Goal: Check status: Check status

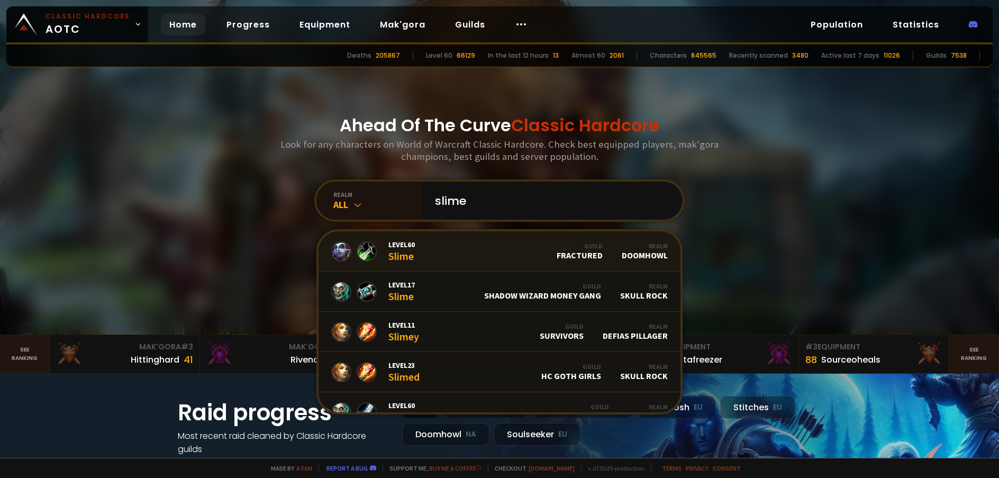
type input "slime"
click at [441, 262] on link "Level 60 Slime Guild Fractured Realm Doomhowl" at bounding box center [500, 251] width 362 height 40
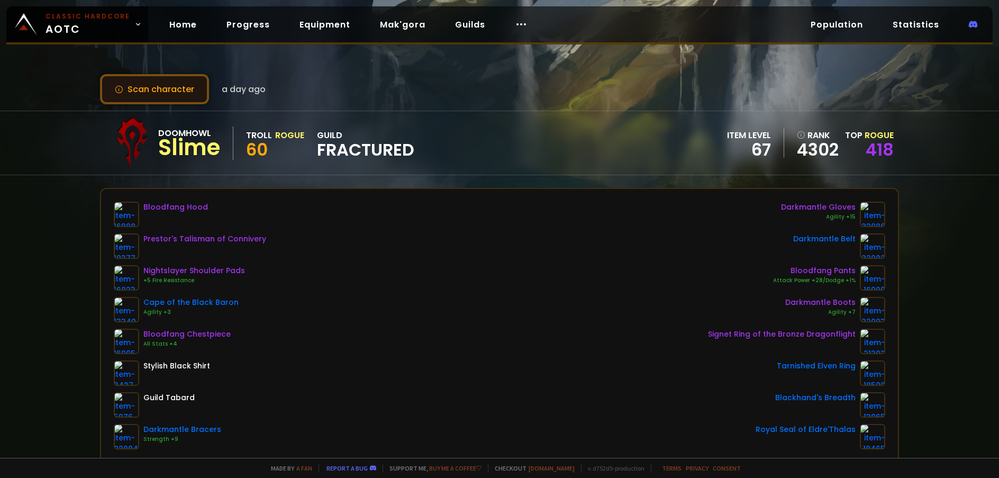
click at [165, 91] on button "Scan character" at bounding box center [154, 89] width 109 height 30
click at [163, 94] on button "Scan character" at bounding box center [154, 89] width 109 height 30
click at [163, 93] on button "Scan character" at bounding box center [154, 89] width 109 height 30
click at [163, 90] on button "Scan character" at bounding box center [154, 89] width 109 height 30
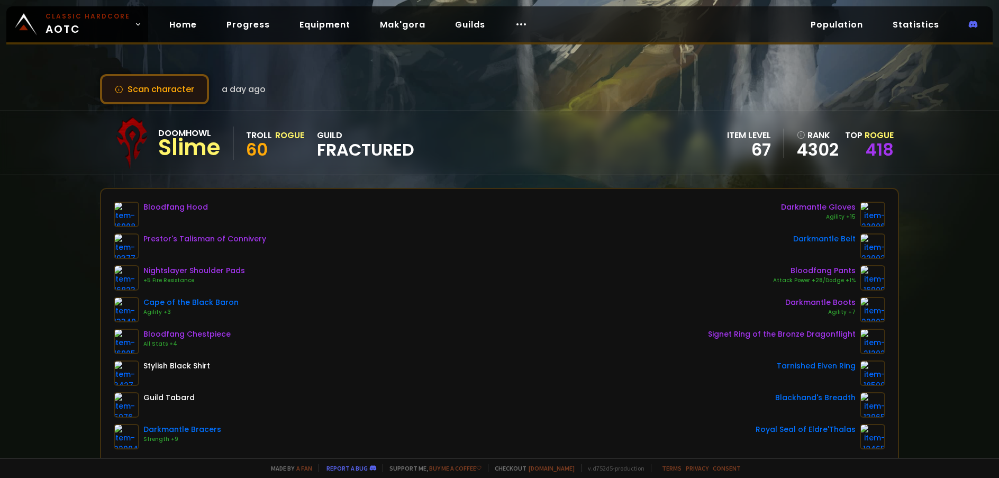
click at [165, 89] on button "Scan character" at bounding box center [154, 89] width 109 height 30
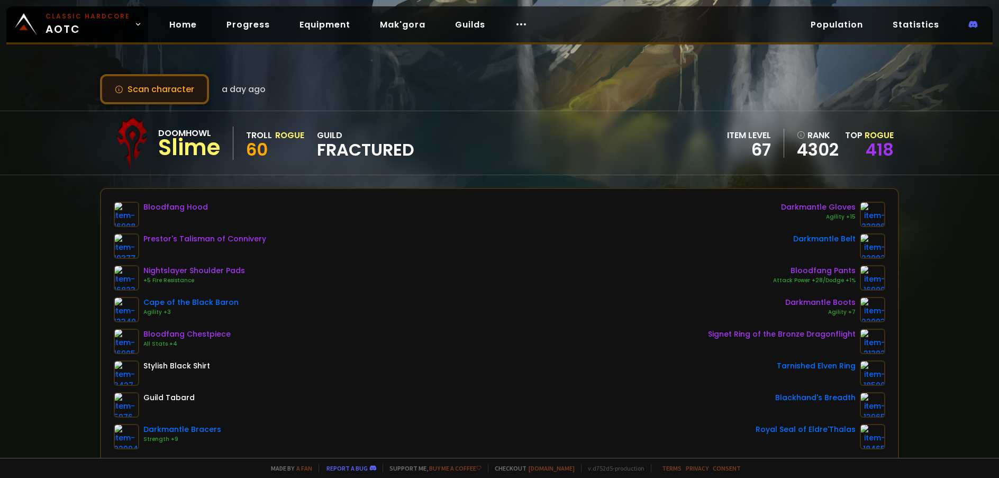
click at [165, 89] on button "Scan character" at bounding box center [154, 89] width 109 height 30
drag, startPoint x: 164, startPoint y: 90, endPoint x: 160, endPoint y: 99, distance: 9.7
click at [163, 90] on button "Scan character" at bounding box center [154, 89] width 109 height 30
click at [168, 93] on button "Scan character" at bounding box center [154, 89] width 109 height 30
click at [866, 150] on link "418" at bounding box center [880, 150] width 28 height 24
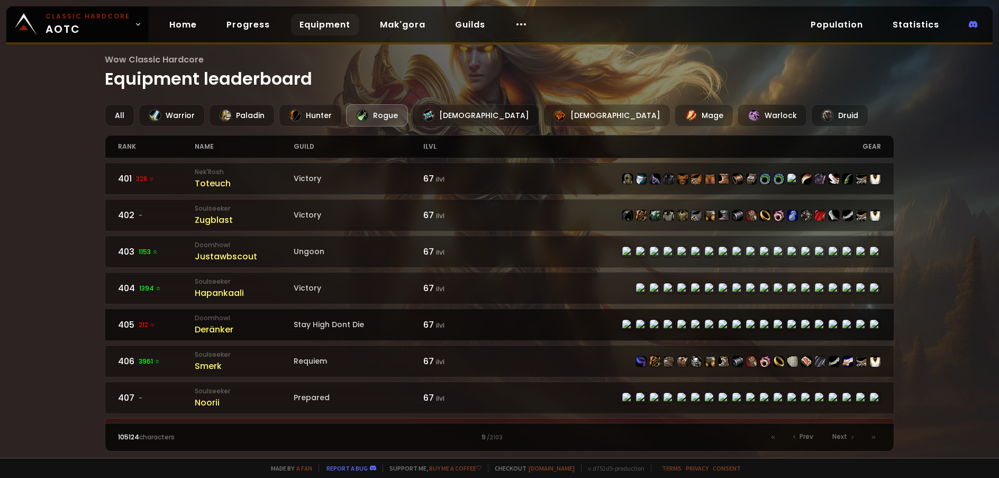
click at [211, 326] on div "Deränker" at bounding box center [244, 329] width 99 height 13
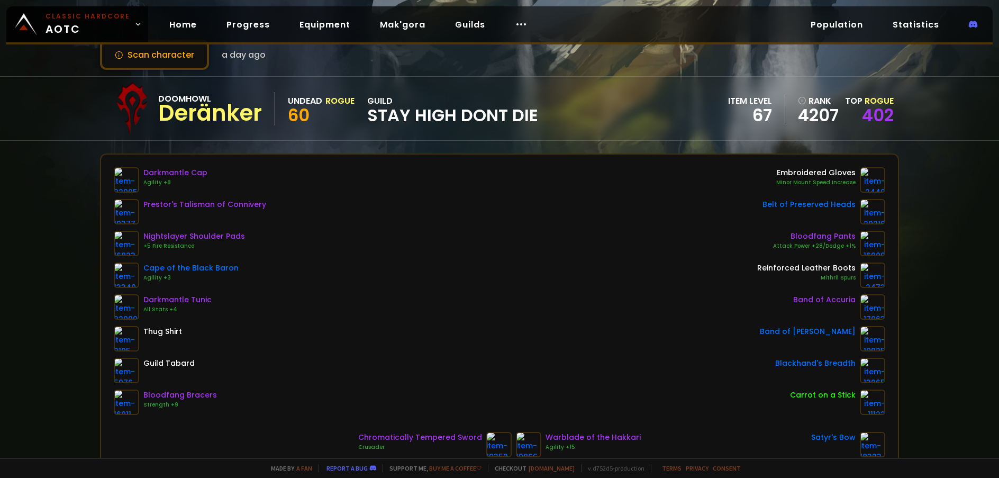
scroll to position [53, 0]
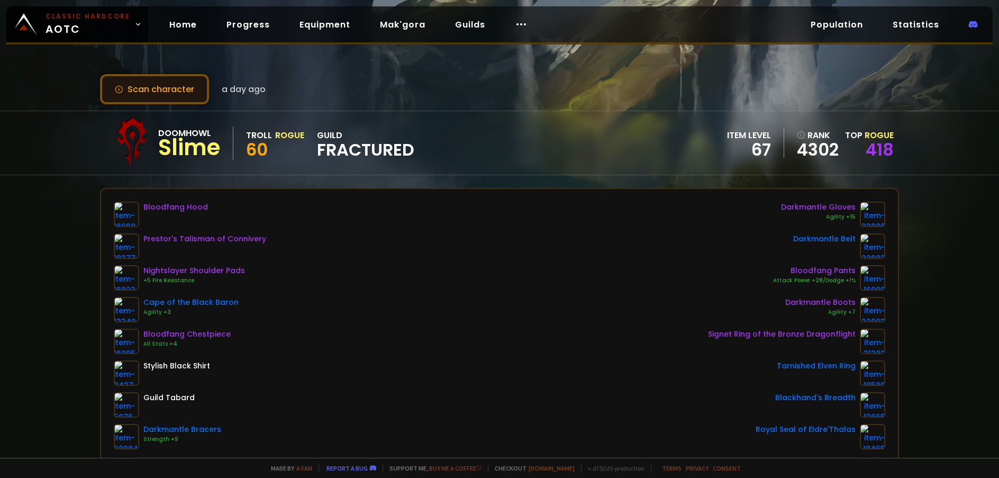
click at [200, 89] on button "Scan character" at bounding box center [154, 89] width 109 height 30
click at [195, 90] on button "Scan character" at bounding box center [154, 89] width 109 height 30
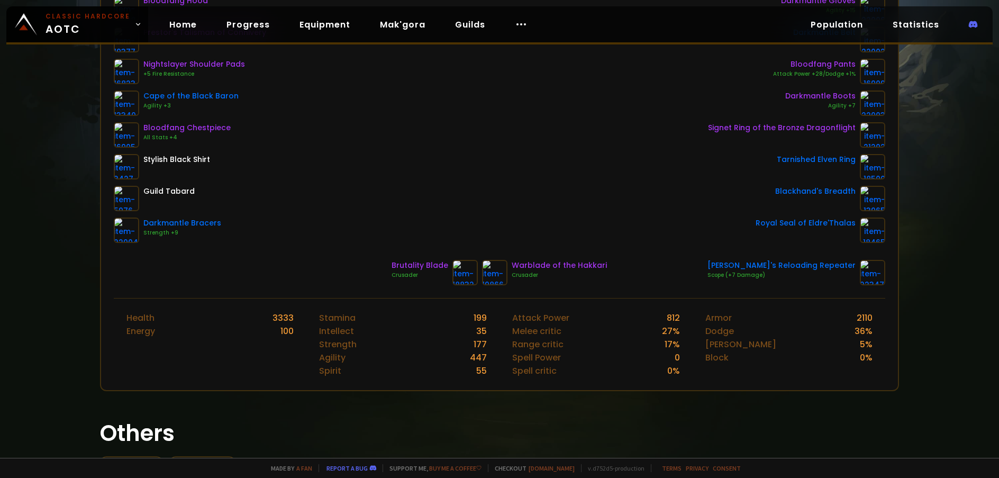
scroll to position [202, 0]
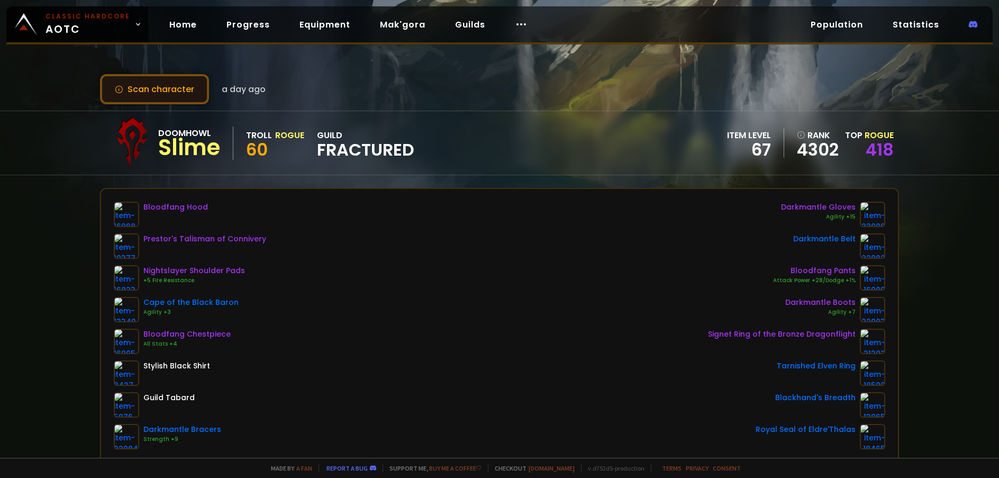
click at [196, 99] on button "Scan character" at bounding box center [154, 89] width 109 height 30
click at [172, 89] on button "Scan character" at bounding box center [154, 89] width 109 height 30
click at [172, 88] on button "Scan character" at bounding box center [154, 89] width 109 height 30
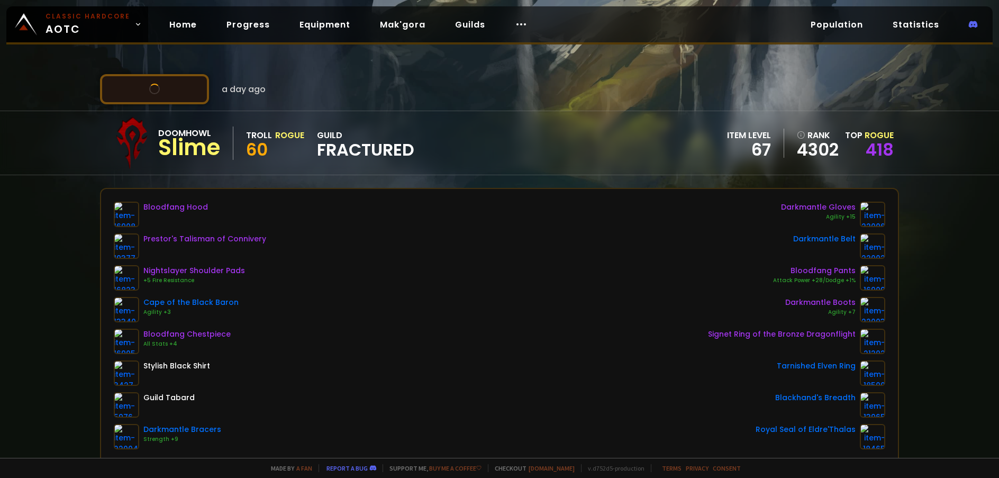
click at [172, 88] on button "Scan character" at bounding box center [154, 89] width 109 height 30
